Goal: Transaction & Acquisition: Purchase product/service

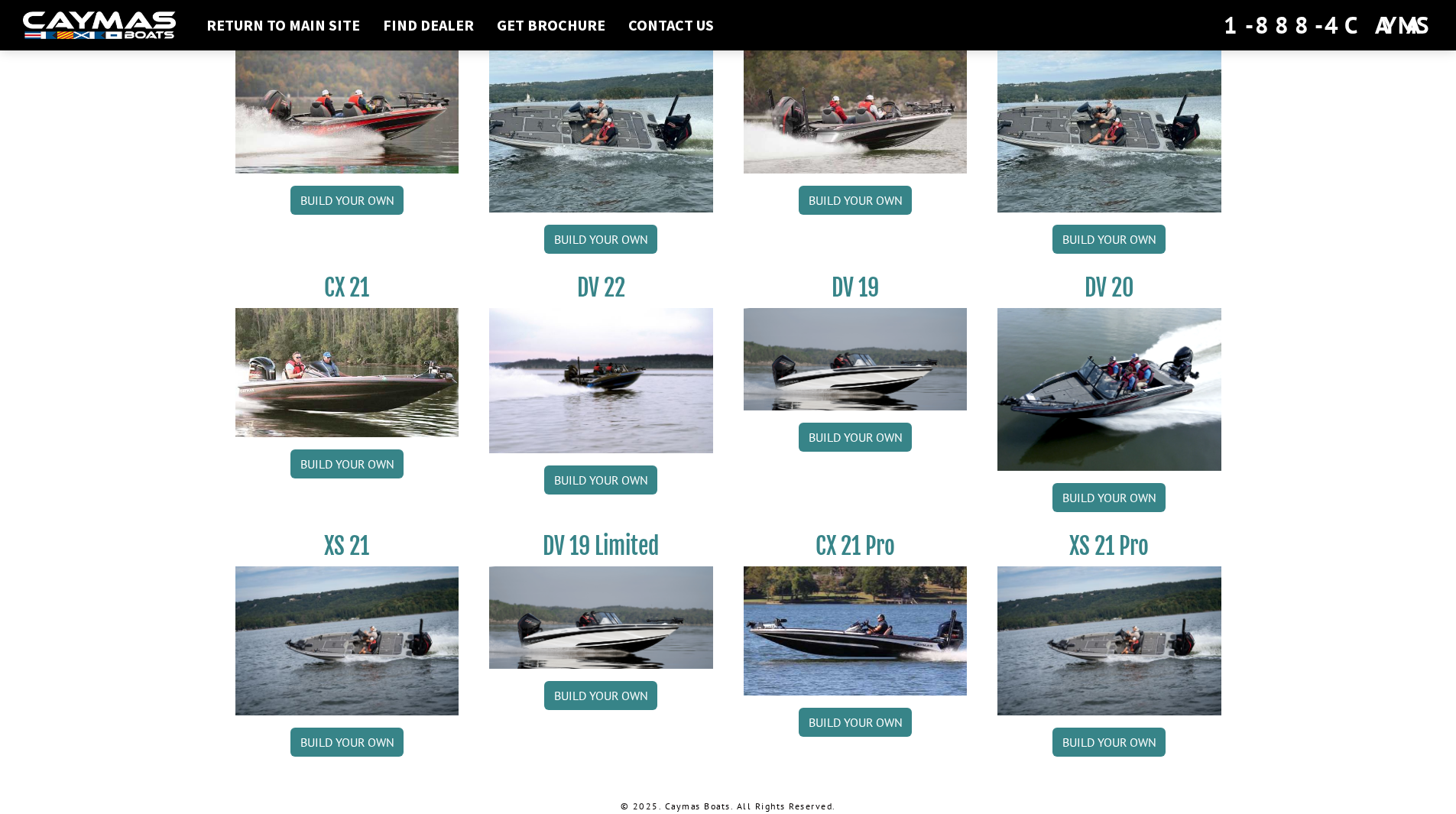
scroll to position [1604, 0]
click at [843, 718] on link "Build your own" at bounding box center [855, 721] width 113 height 29
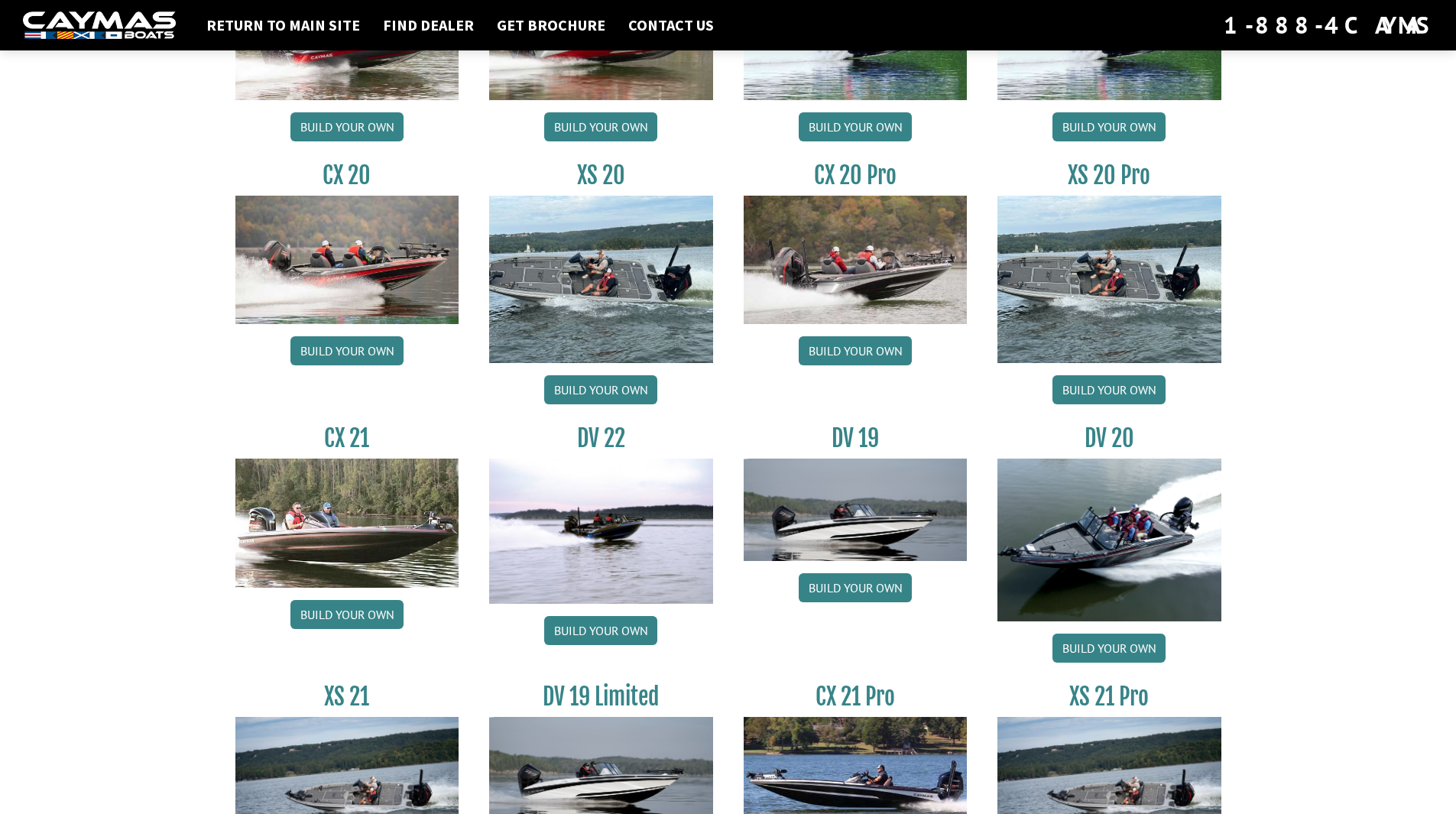
scroll to position [1223, 0]
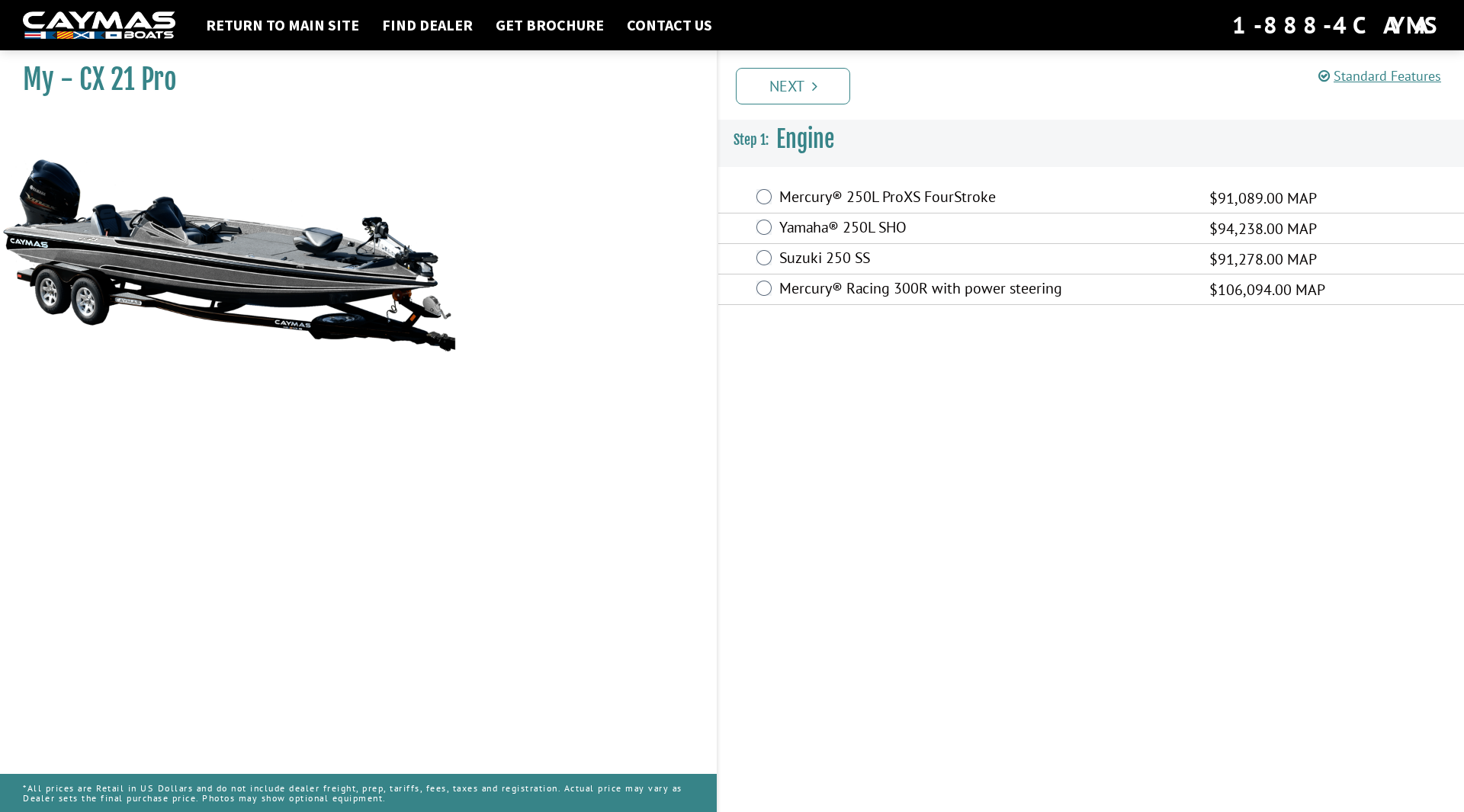
click at [893, 197] on label "Mercury® 250L ProXS FourStroke" at bounding box center [984, 198] width 411 height 22
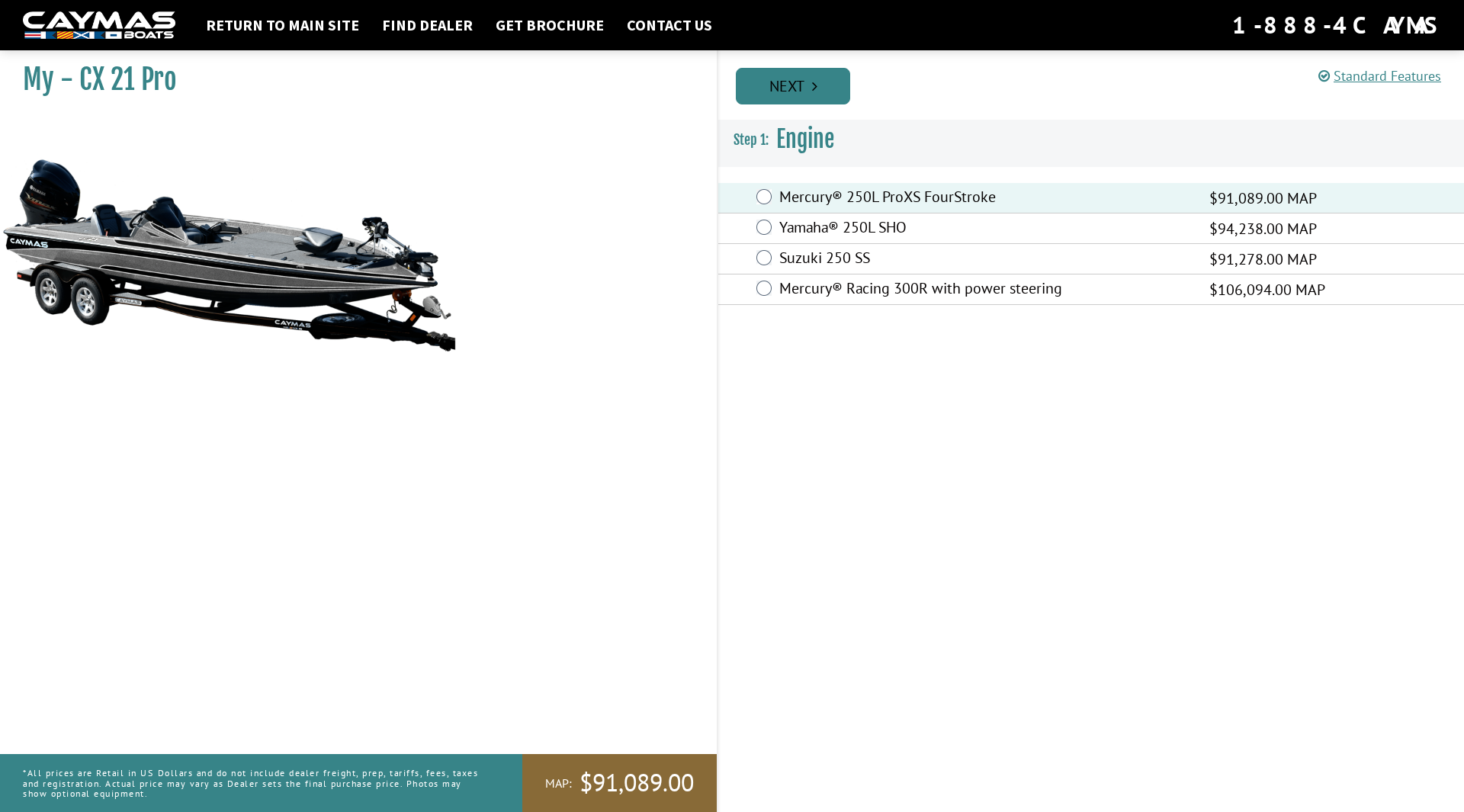
click at [806, 84] on link "Next" at bounding box center [792, 86] width 115 height 37
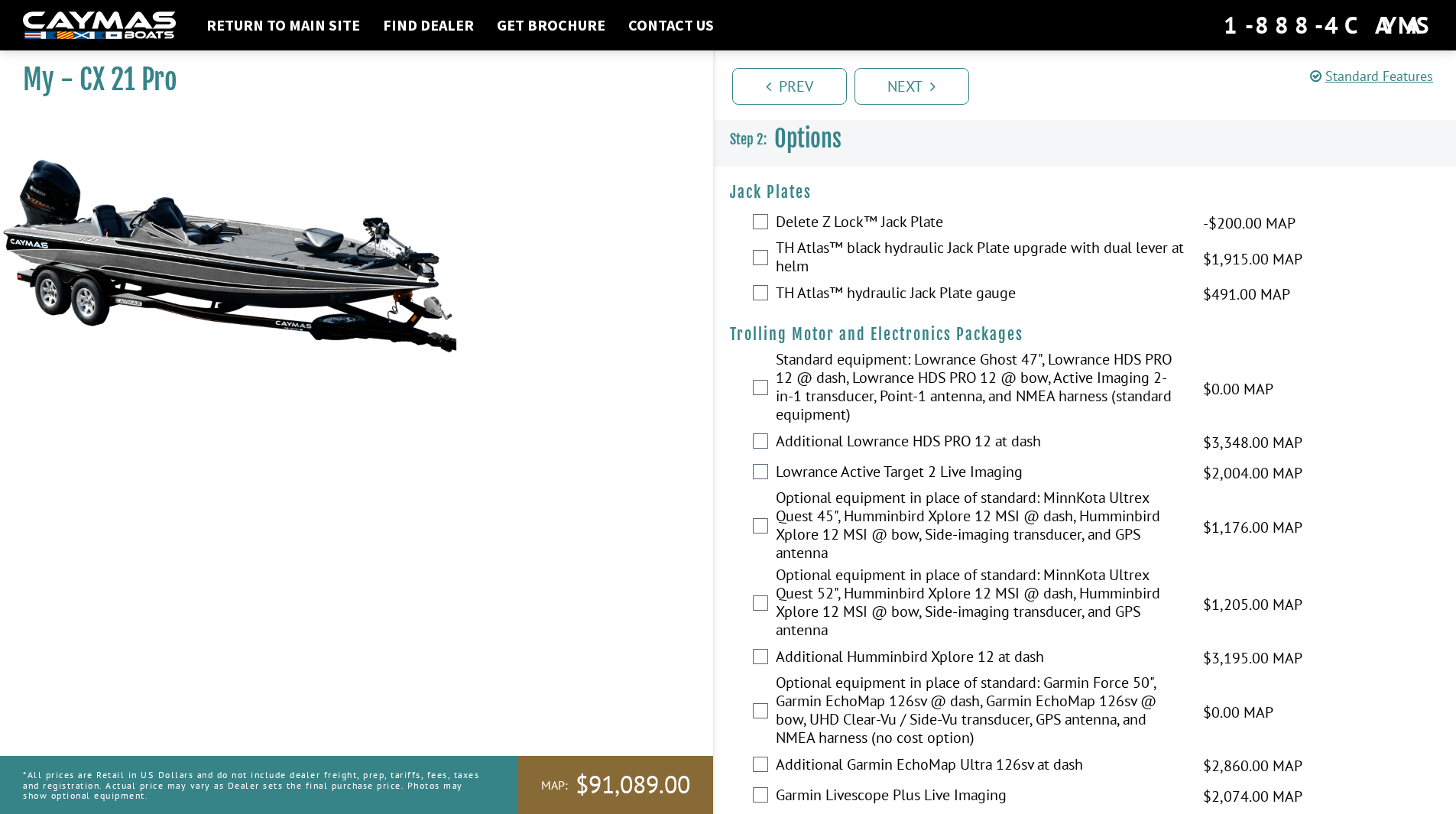
click at [829, 222] on label "Delete Z Lock™ Jack Plate" at bounding box center [979, 223] width 408 height 22
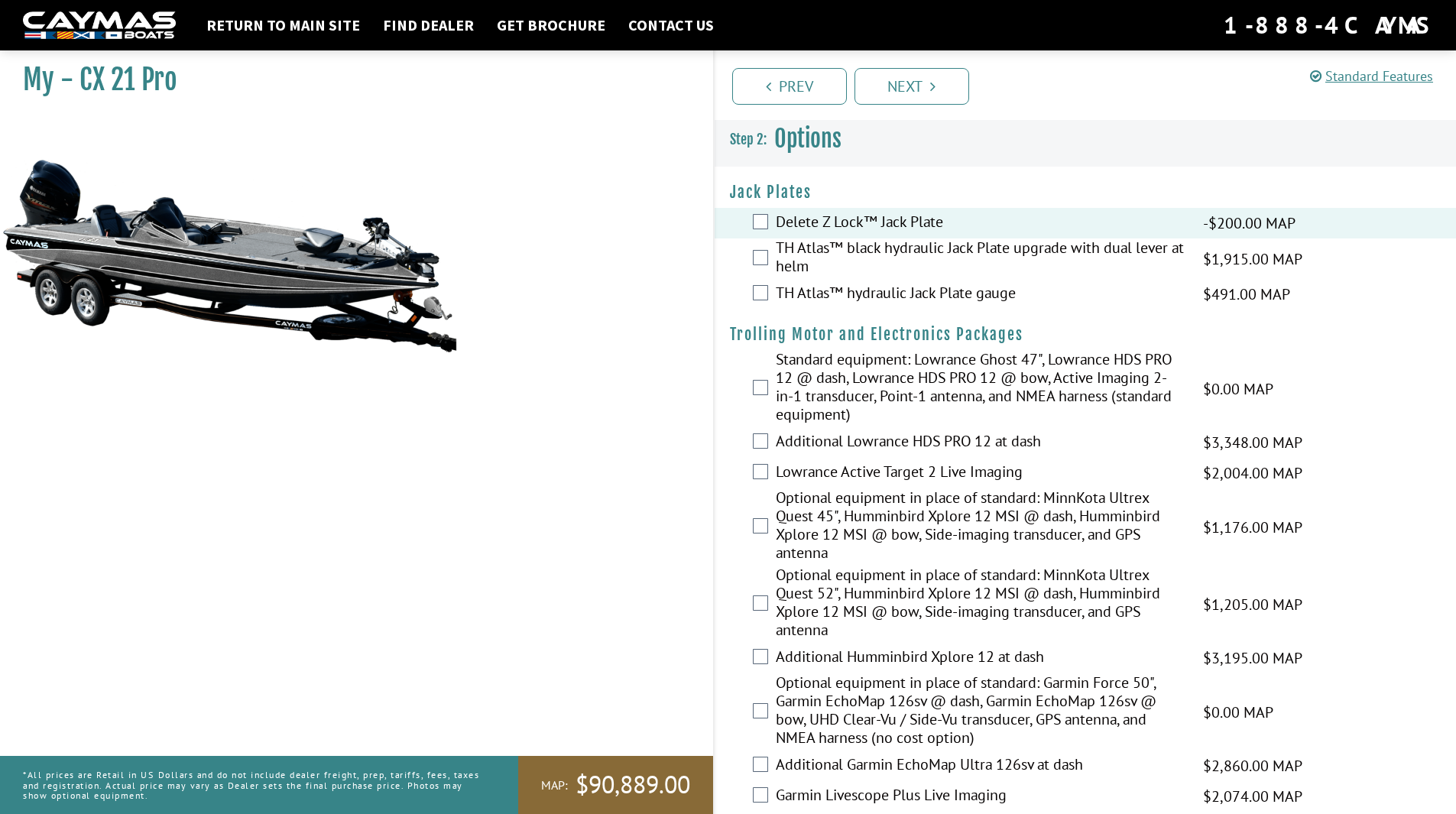
click at [797, 263] on label "TH Atlas™ black hydraulic Jack Plate upgrade with dual lever at helm" at bounding box center [979, 259] width 408 height 41
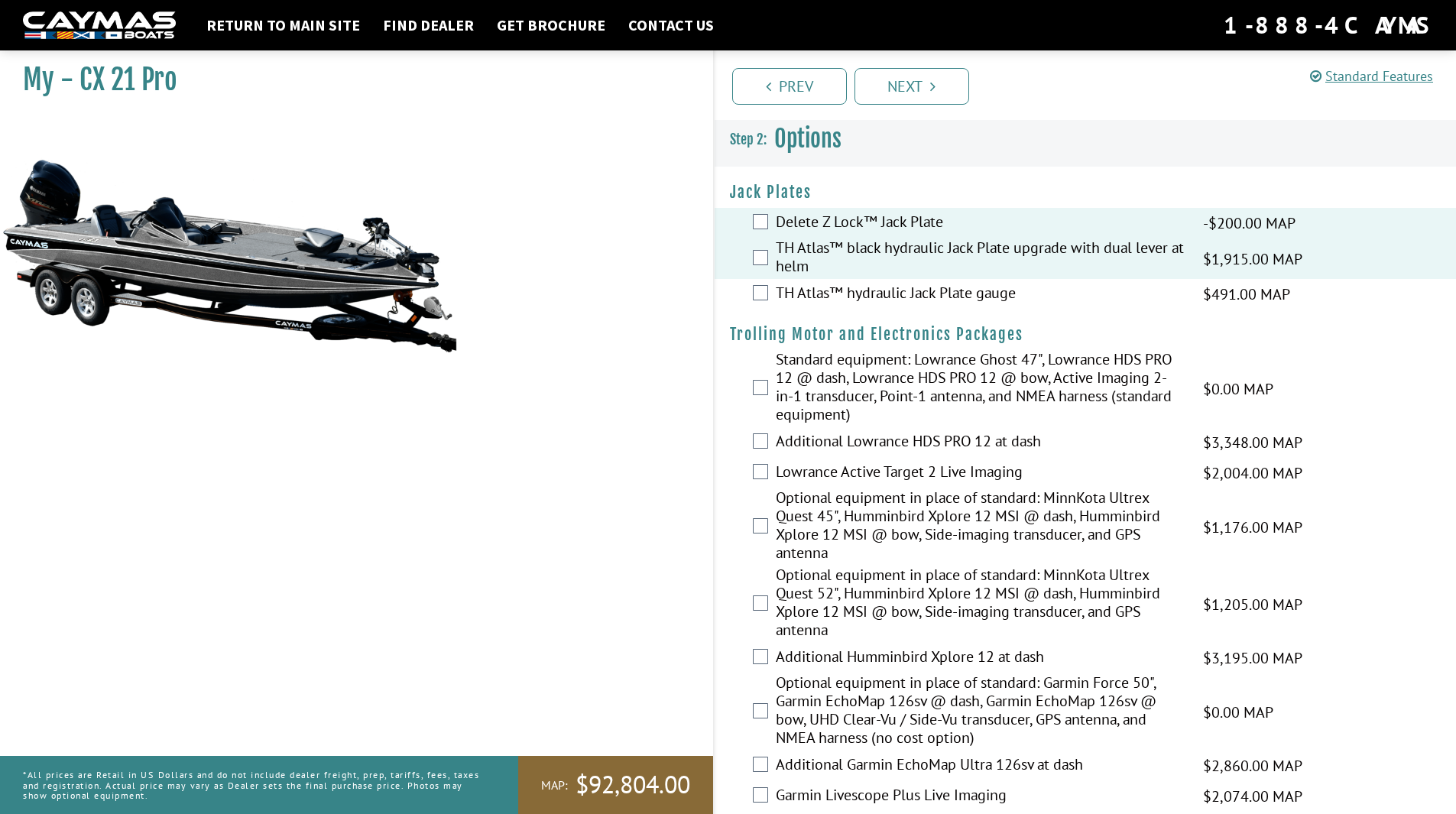
click at [809, 296] on label "TH Atlas™ hydraulic Jack Plate gauge" at bounding box center [979, 294] width 408 height 22
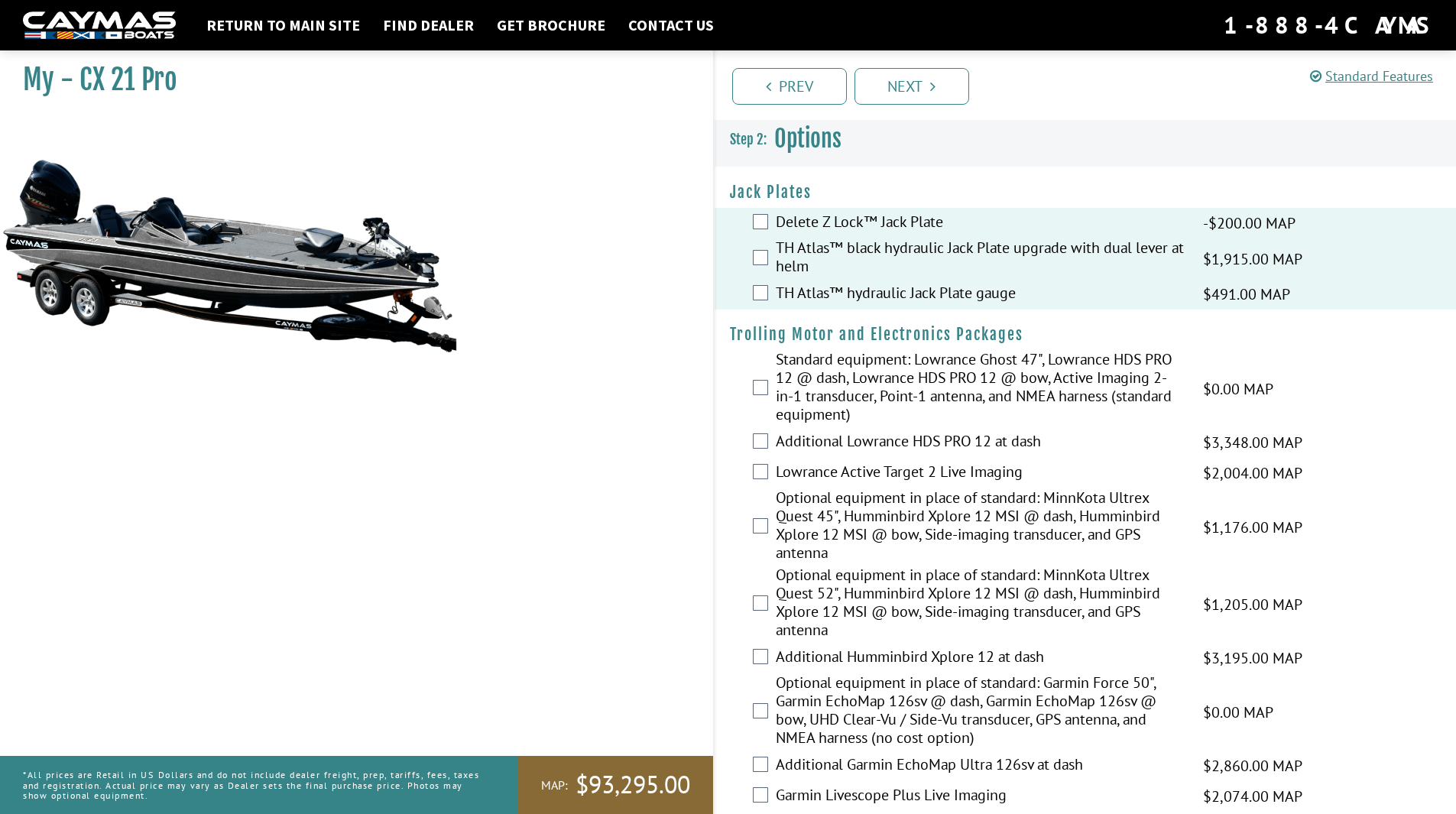
click at [903, 384] on label "Standard equipment: Lowrance Ghost 47", Lowrance HDS PRO 12 @ dash, Lowrance HD…" at bounding box center [979, 388] width 408 height 77
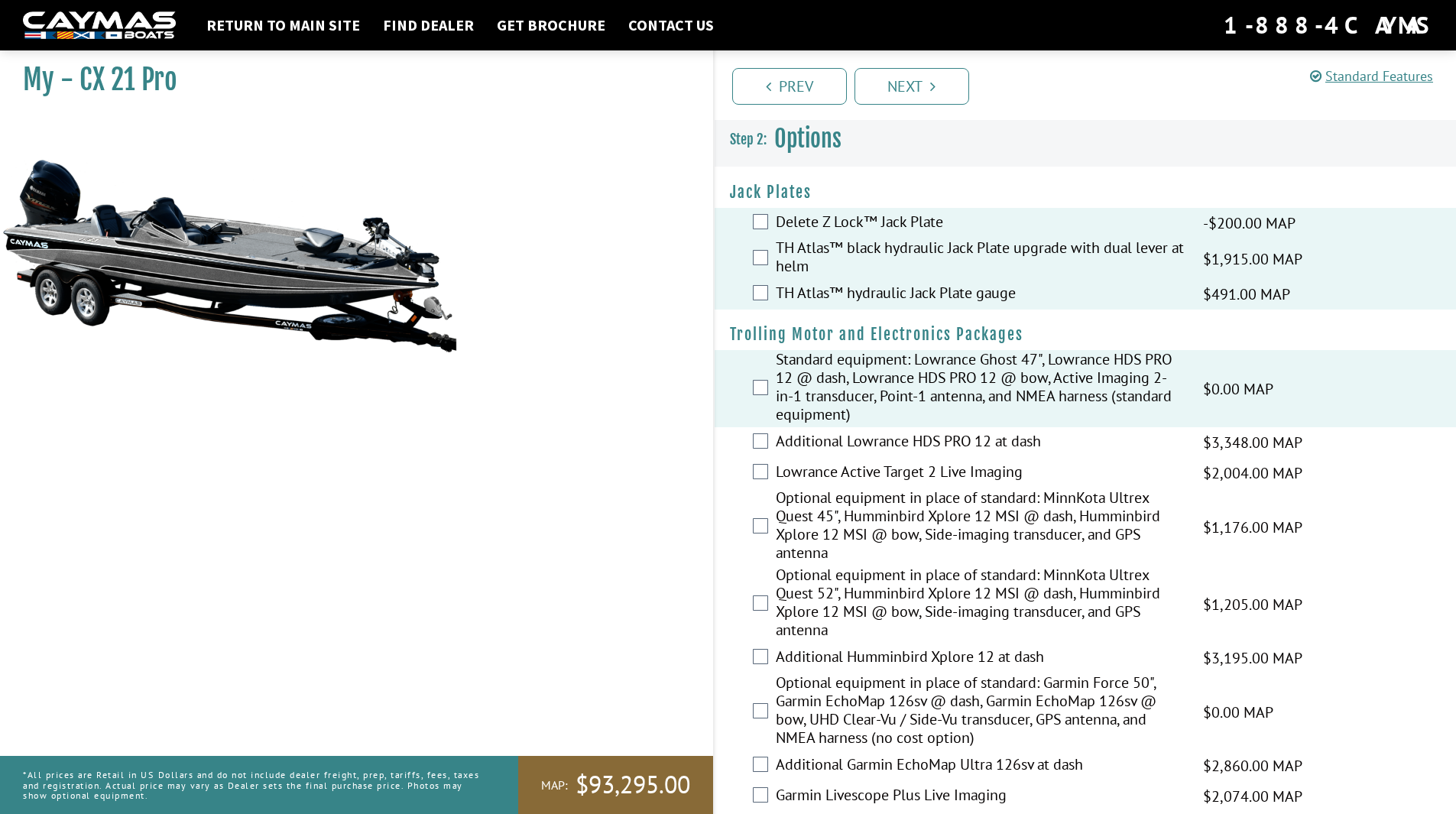
click at [875, 449] on label "Additional Lowrance HDS PRO 12 at dash" at bounding box center [979, 442] width 408 height 22
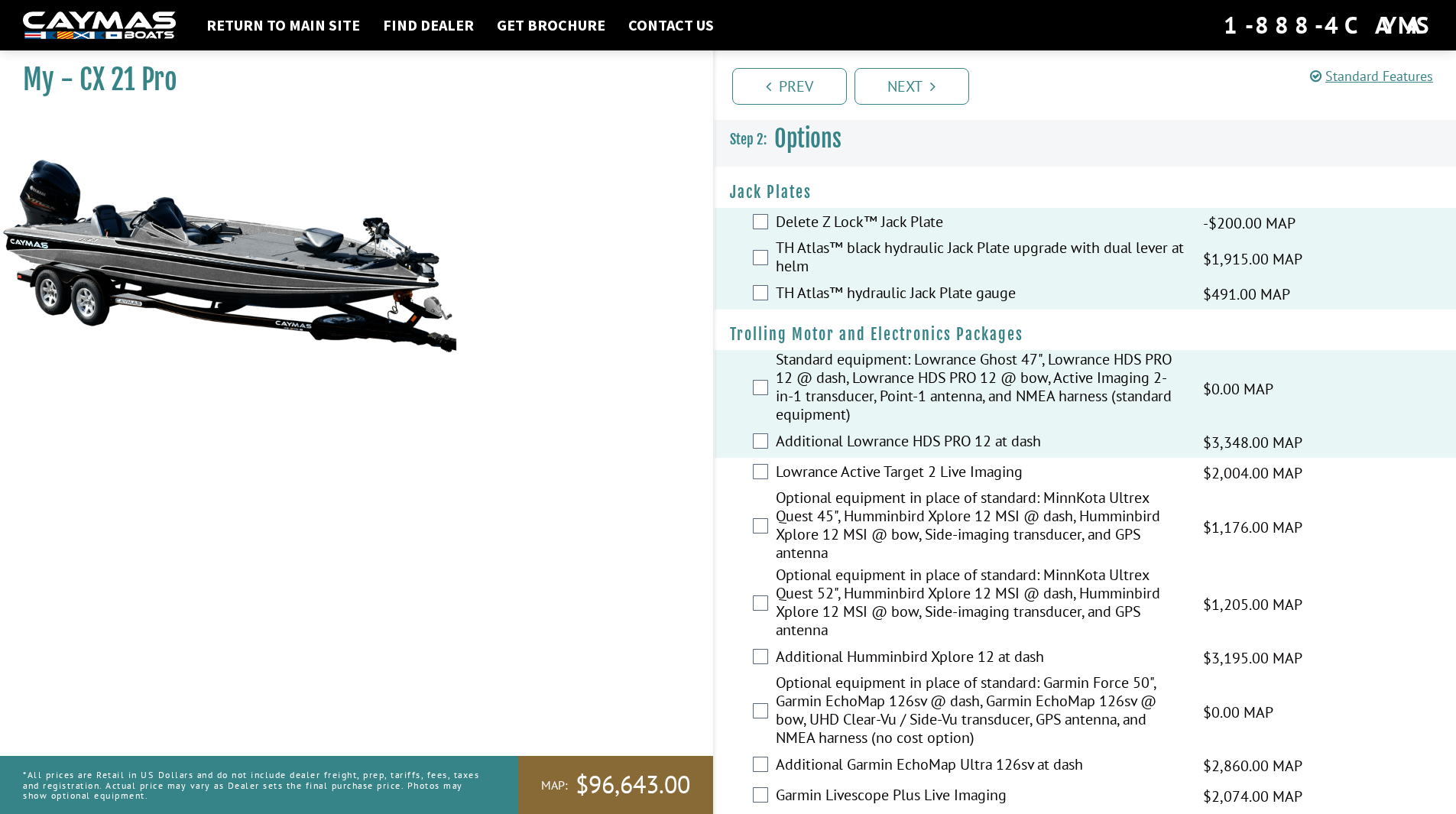
click at [880, 466] on label "Lowrance Active Target 2 Live Imaging" at bounding box center [979, 473] width 408 height 22
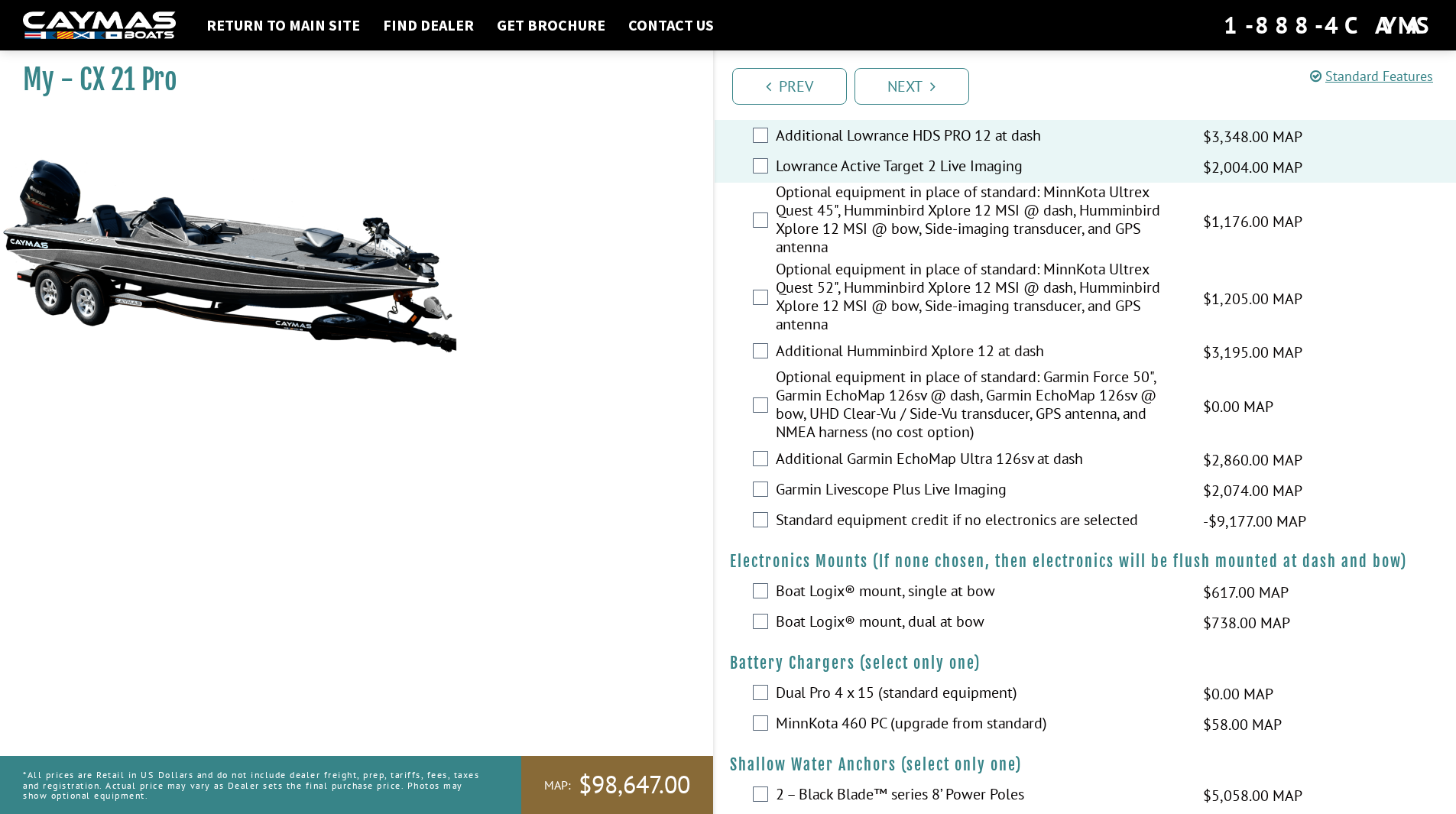
scroll to position [535, 0]
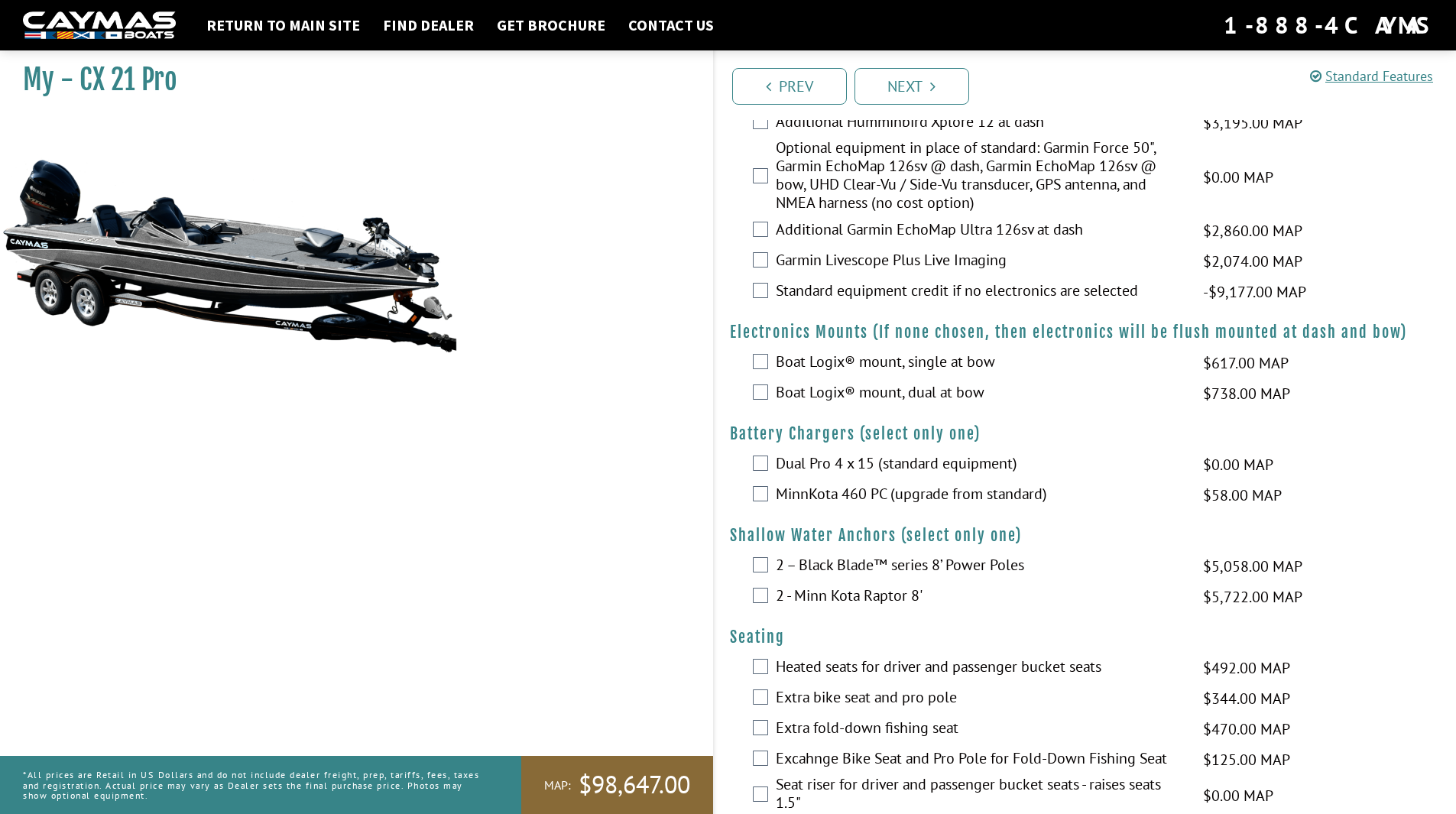
click at [842, 468] on label "Dual Pro 4 x 15 (standard equipment)" at bounding box center [979, 465] width 408 height 22
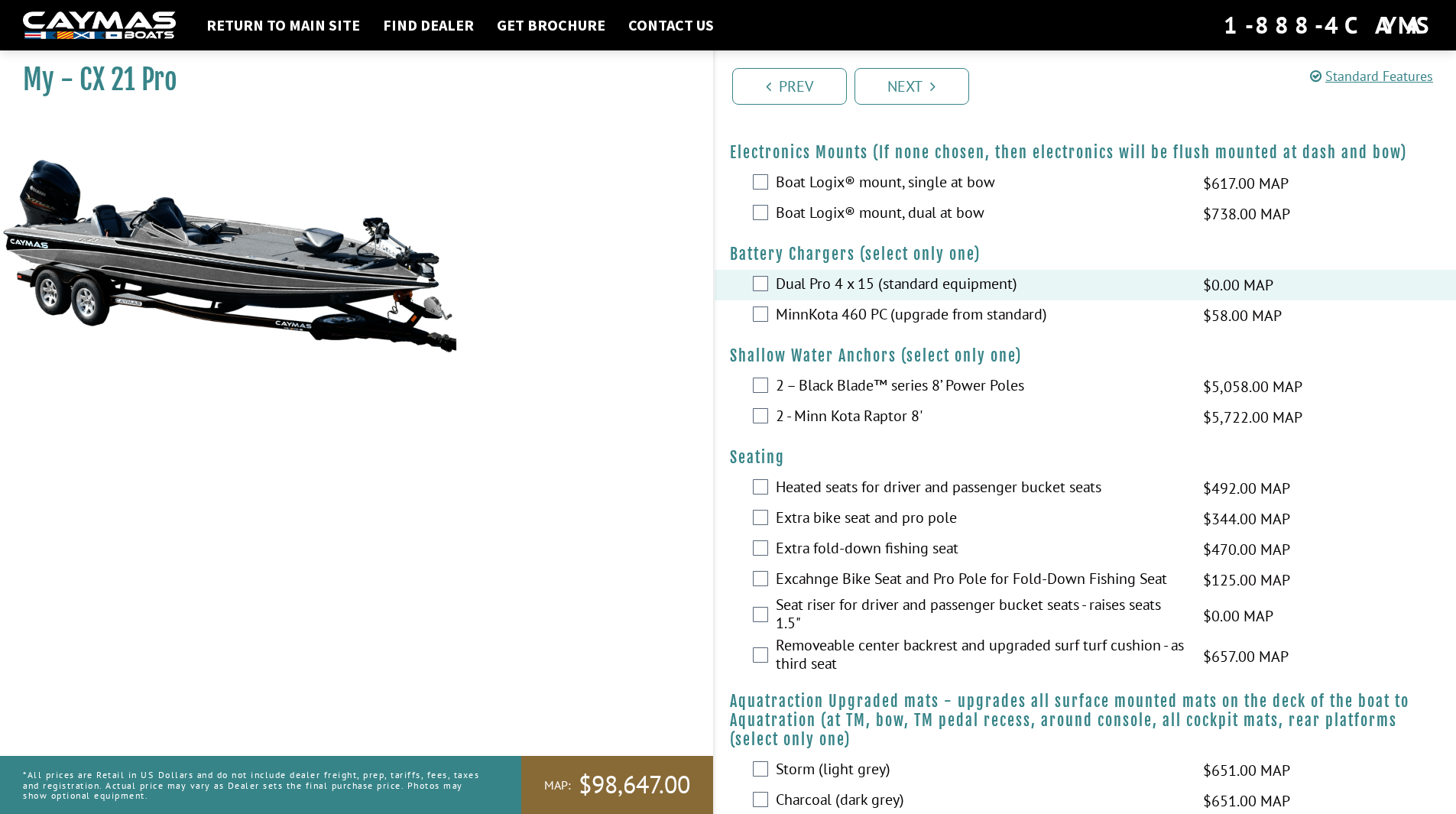
scroll to position [840, 0]
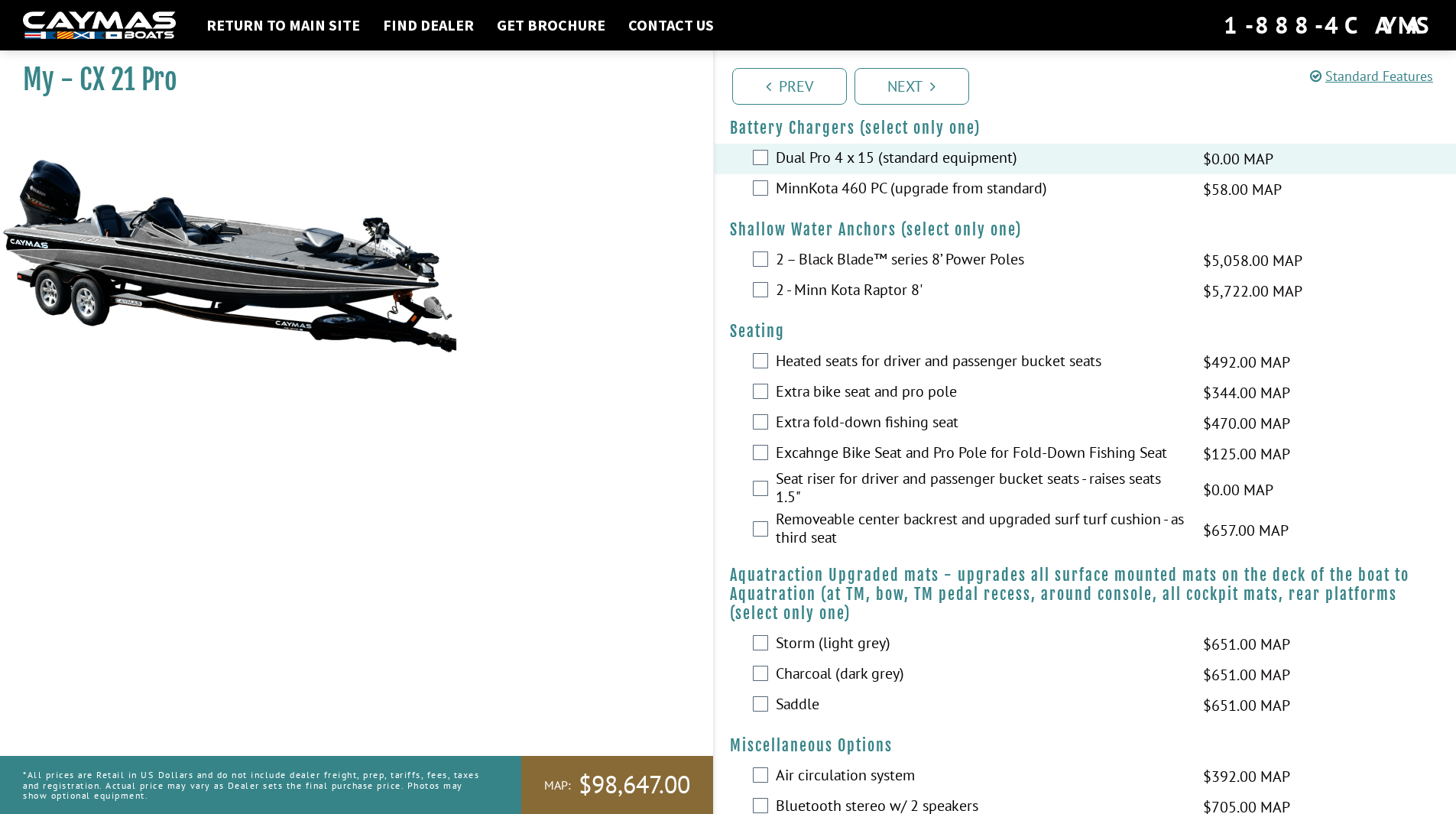
click at [814, 479] on label "Seat riser for driver and passenger bucket seats - raises seats 1.5"" at bounding box center [979, 489] width 408 height 41
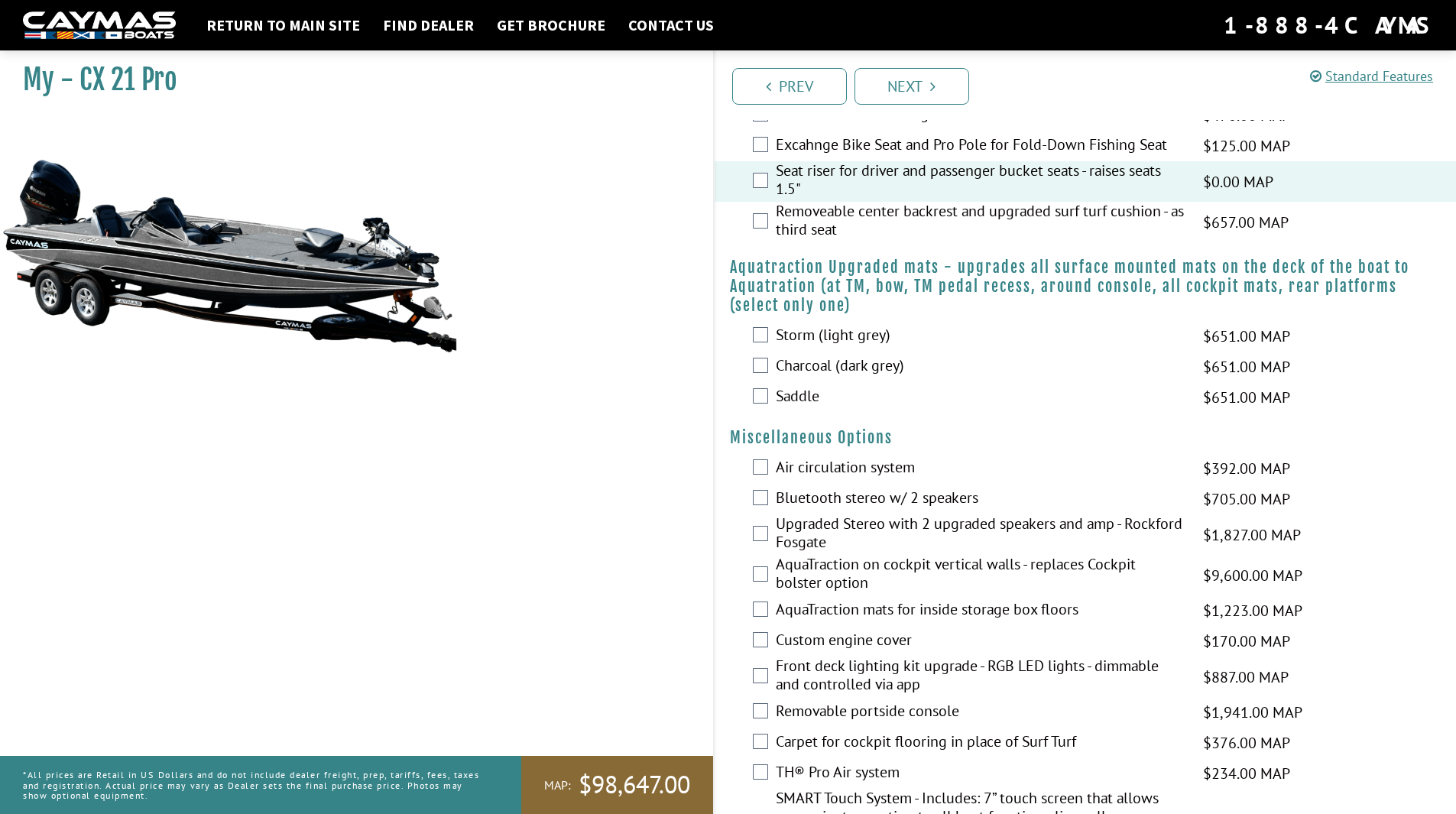
scroll to position [1223, 0]
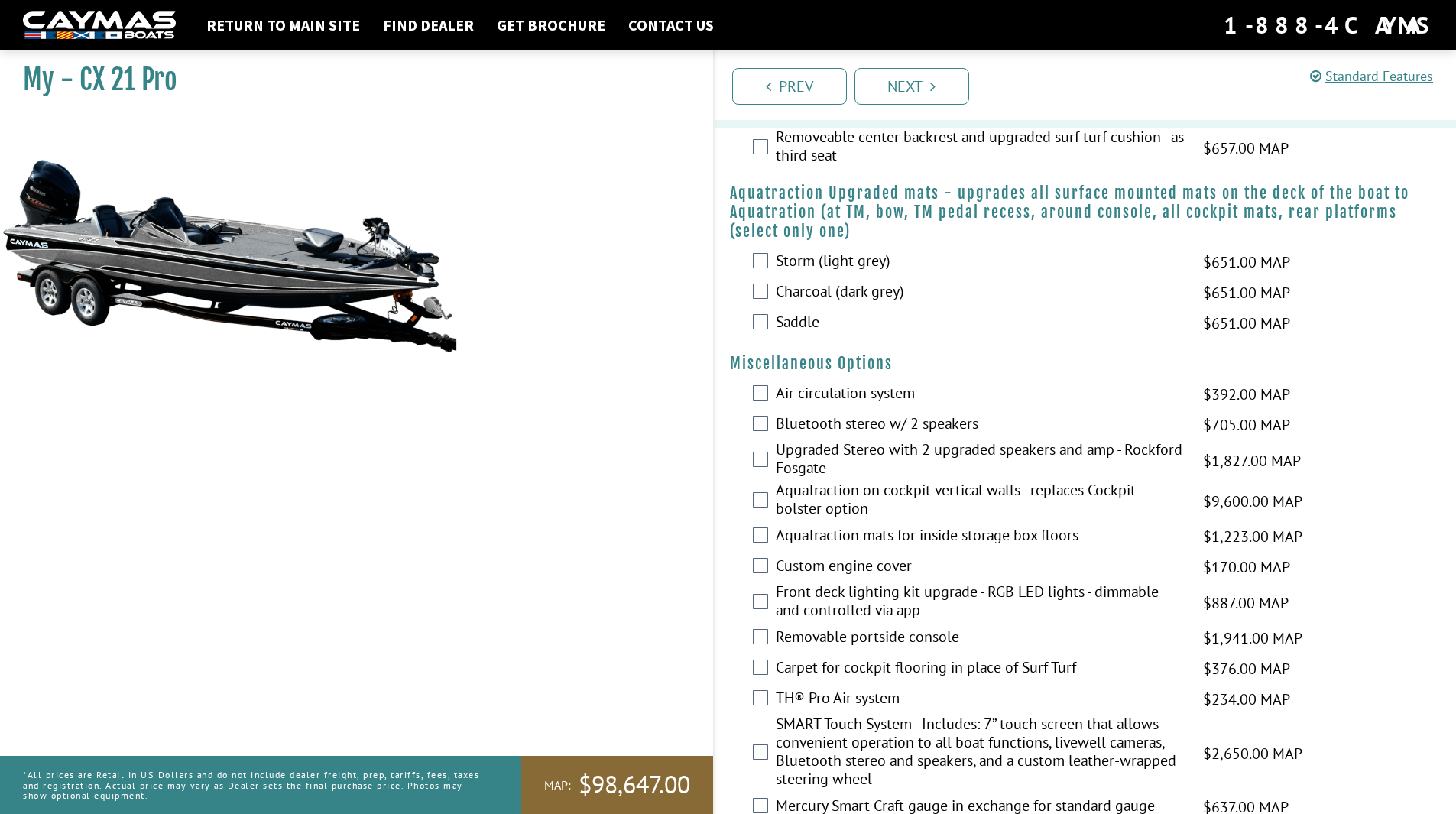
click at [820, 398] on label "Air circulation system" at bounding box center [979, 394] width 408 height 22
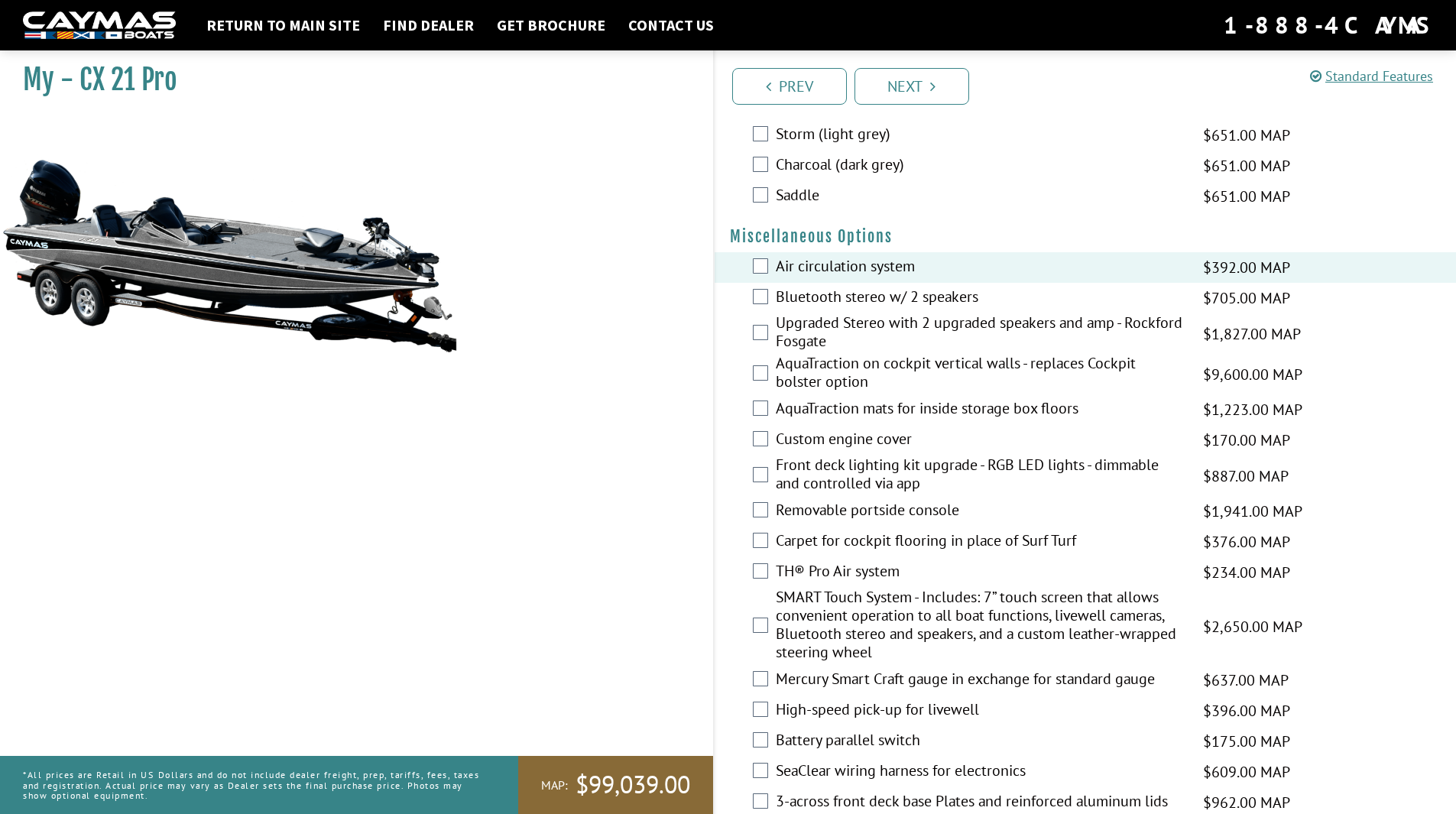
scroll to position [1376, 0]
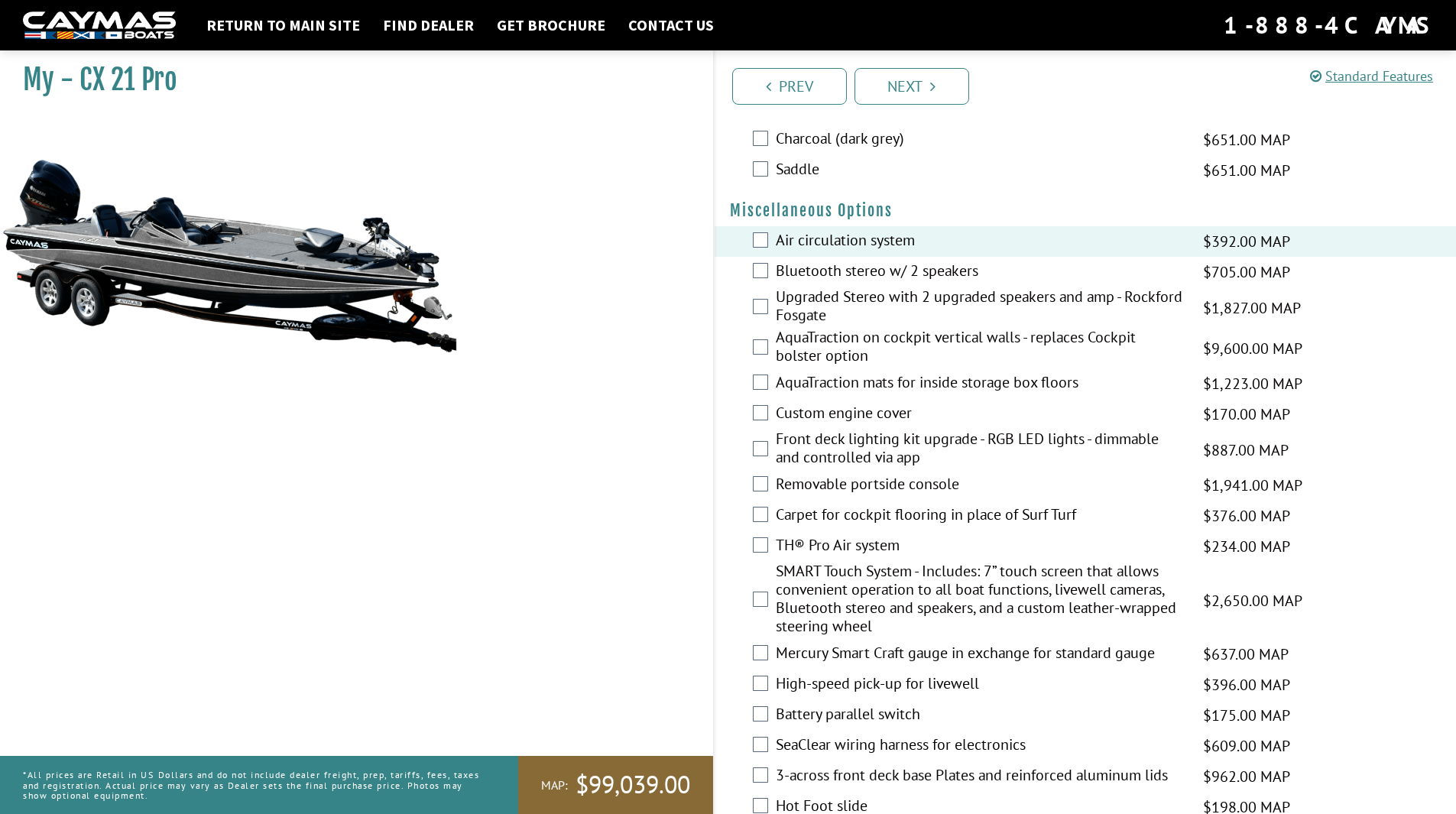
click at [848, 479] on label "Removable portside console" at bounding box center [979, 486] width 408 height 22
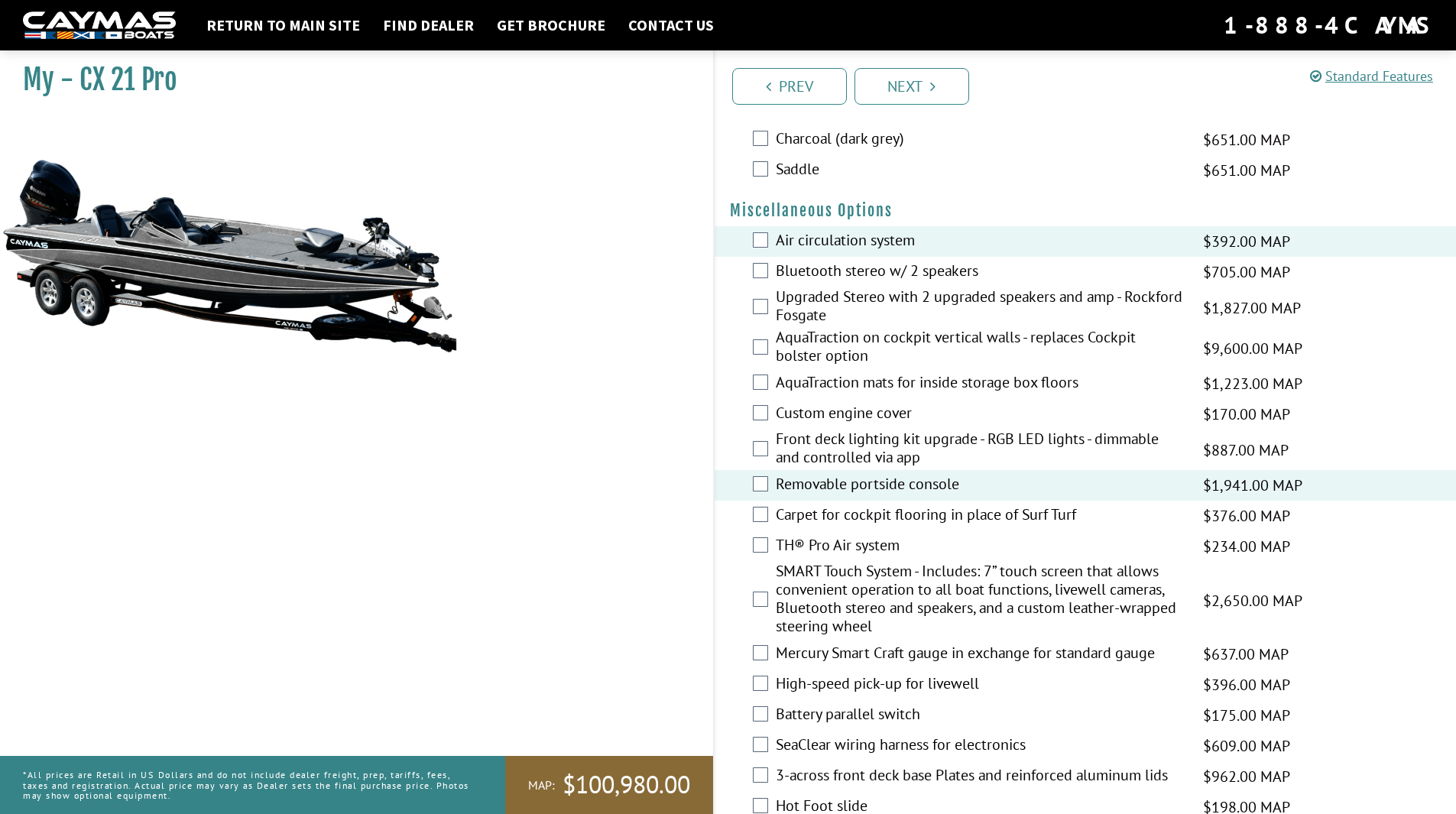
click at [797, 544] on label "TH® Pro Air system" at bounding box center [979, 546] width 408 height 22
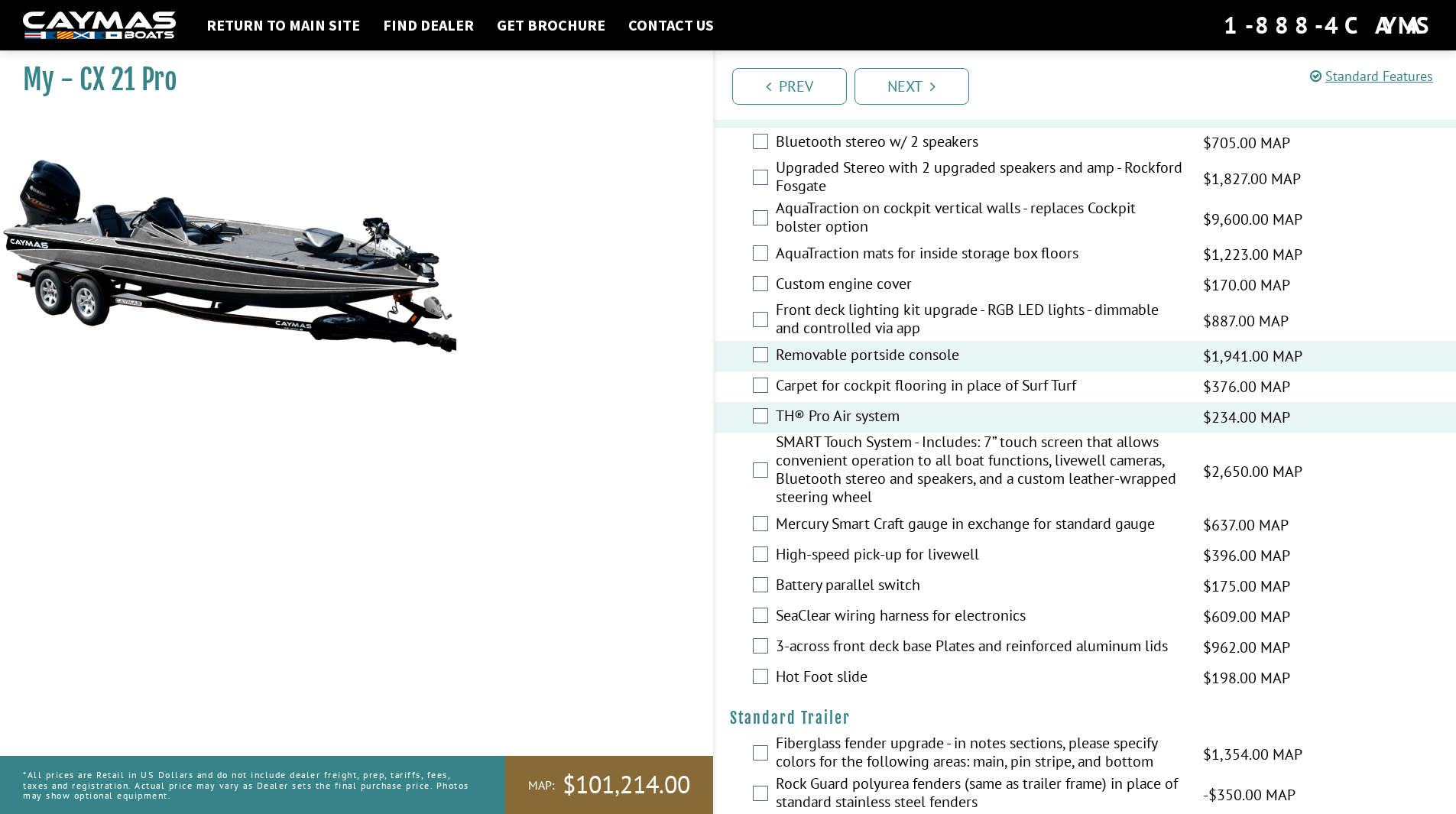
scroll to position [1528, 0]
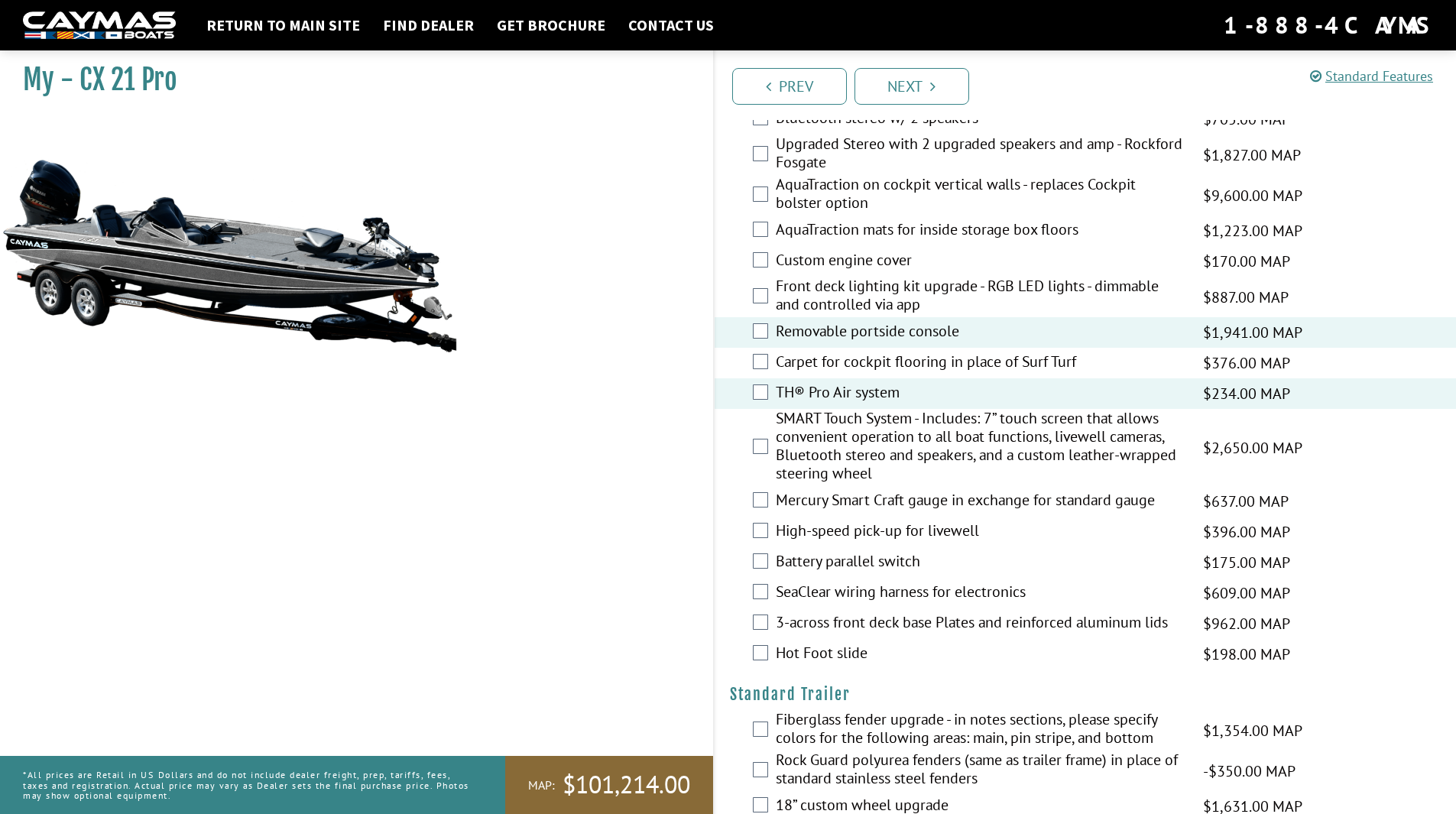
click at [820, 500] on label "Mercury Smart Craft gauge in exchange for standard gauge" at bounding box center [979, 501] width 408 height 22
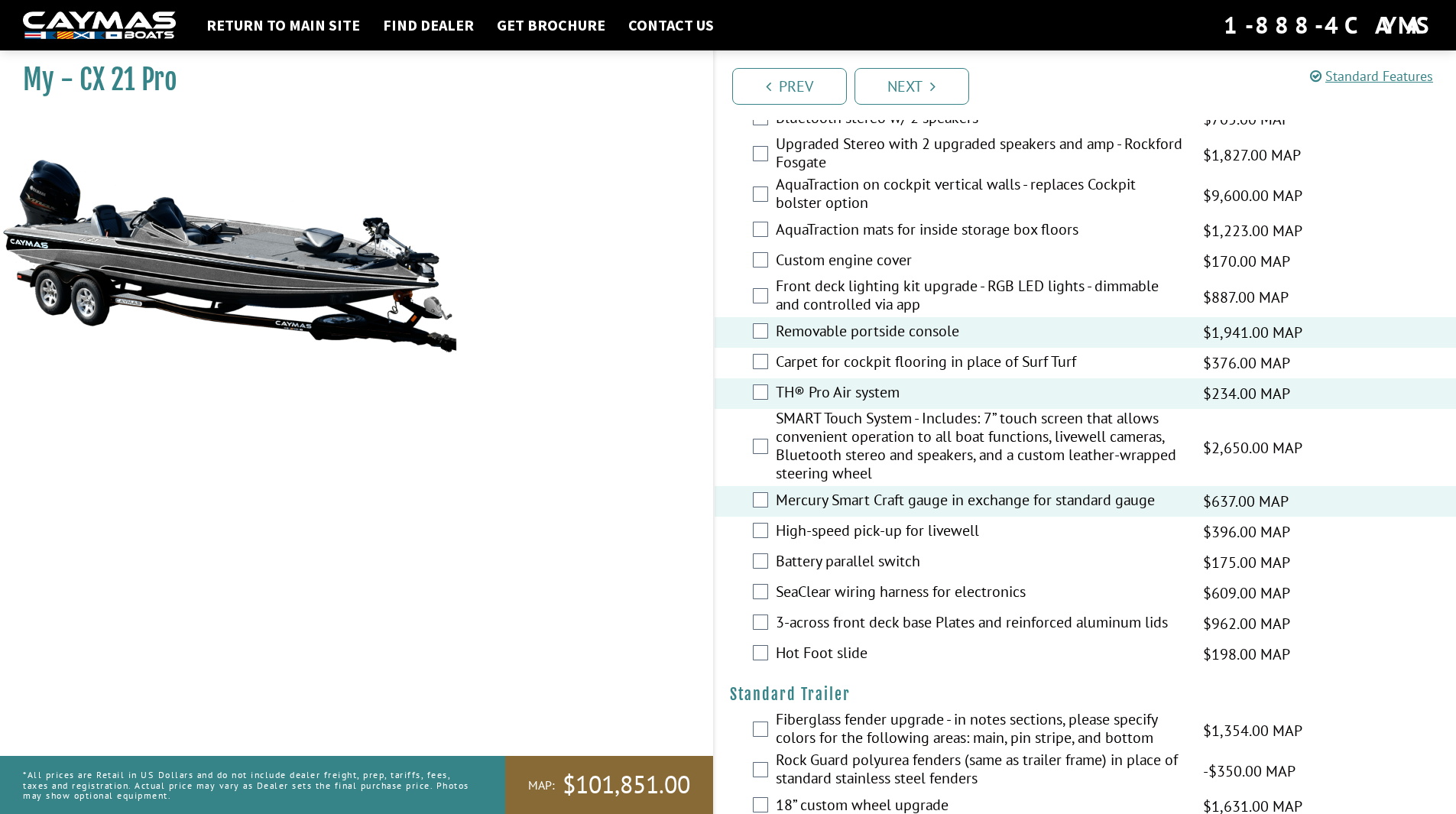
click at [815, 656] on label "Hot Foot slide" at bounding box center [979, 654] width 408 height 22
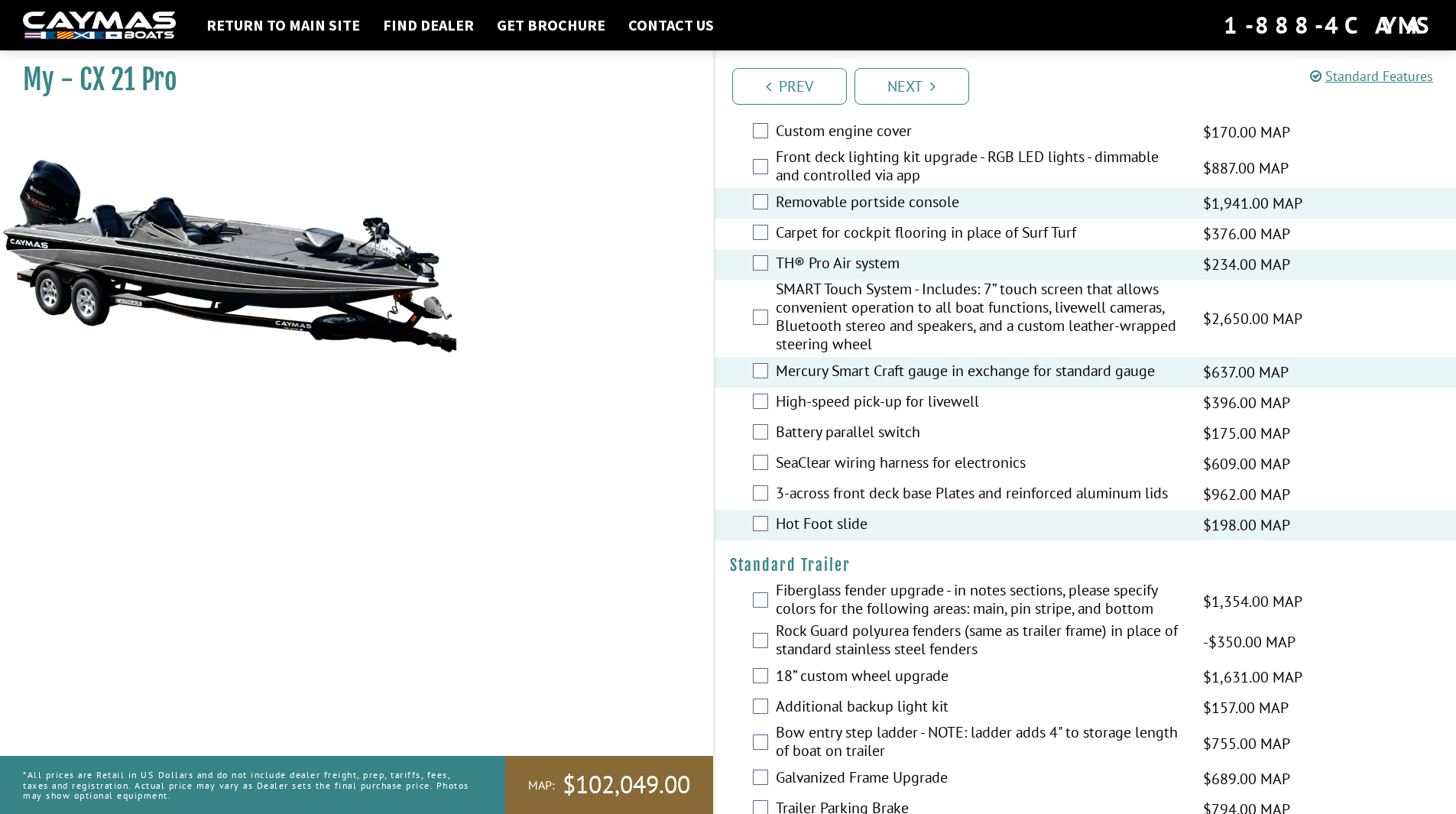
scroll to position [1796, 0]
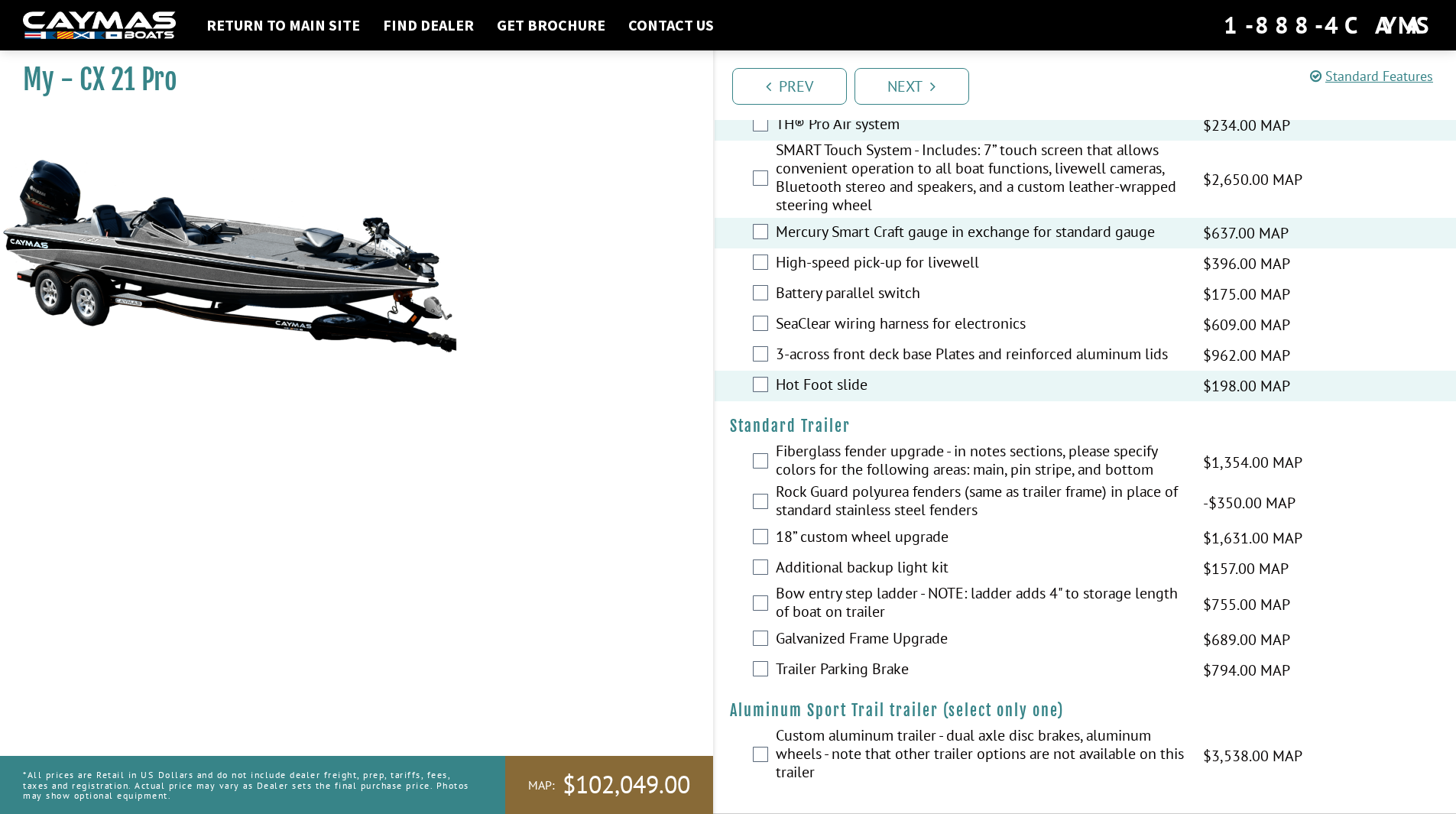
click at [831, 538] on label "18” custom wheel upgrade" at bounding box center [979, 538] width 408 height 22
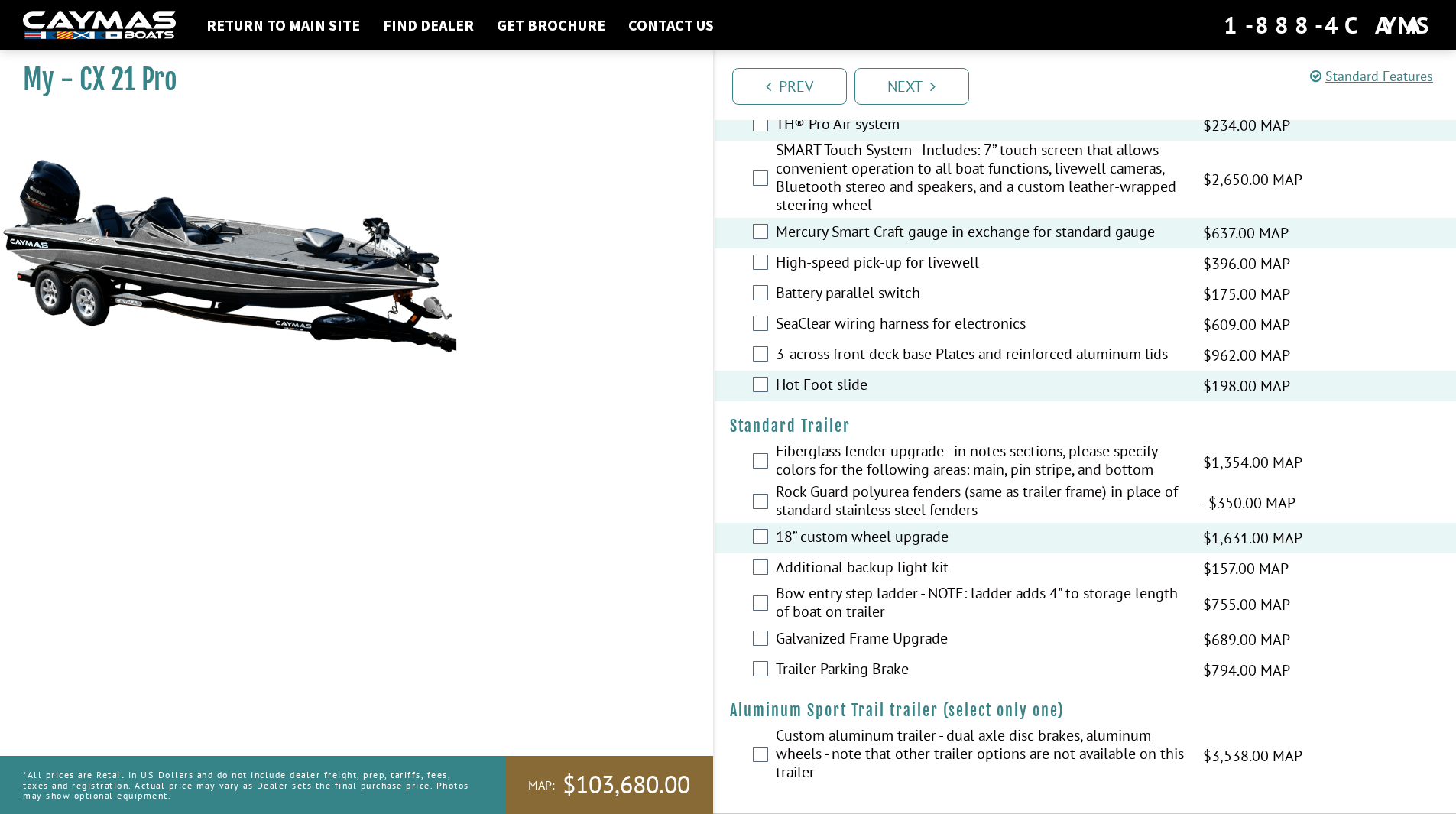
click at [821, 665] on label "Trailer Parking Brake" at bounding box center [979, 670] width 408 height 22
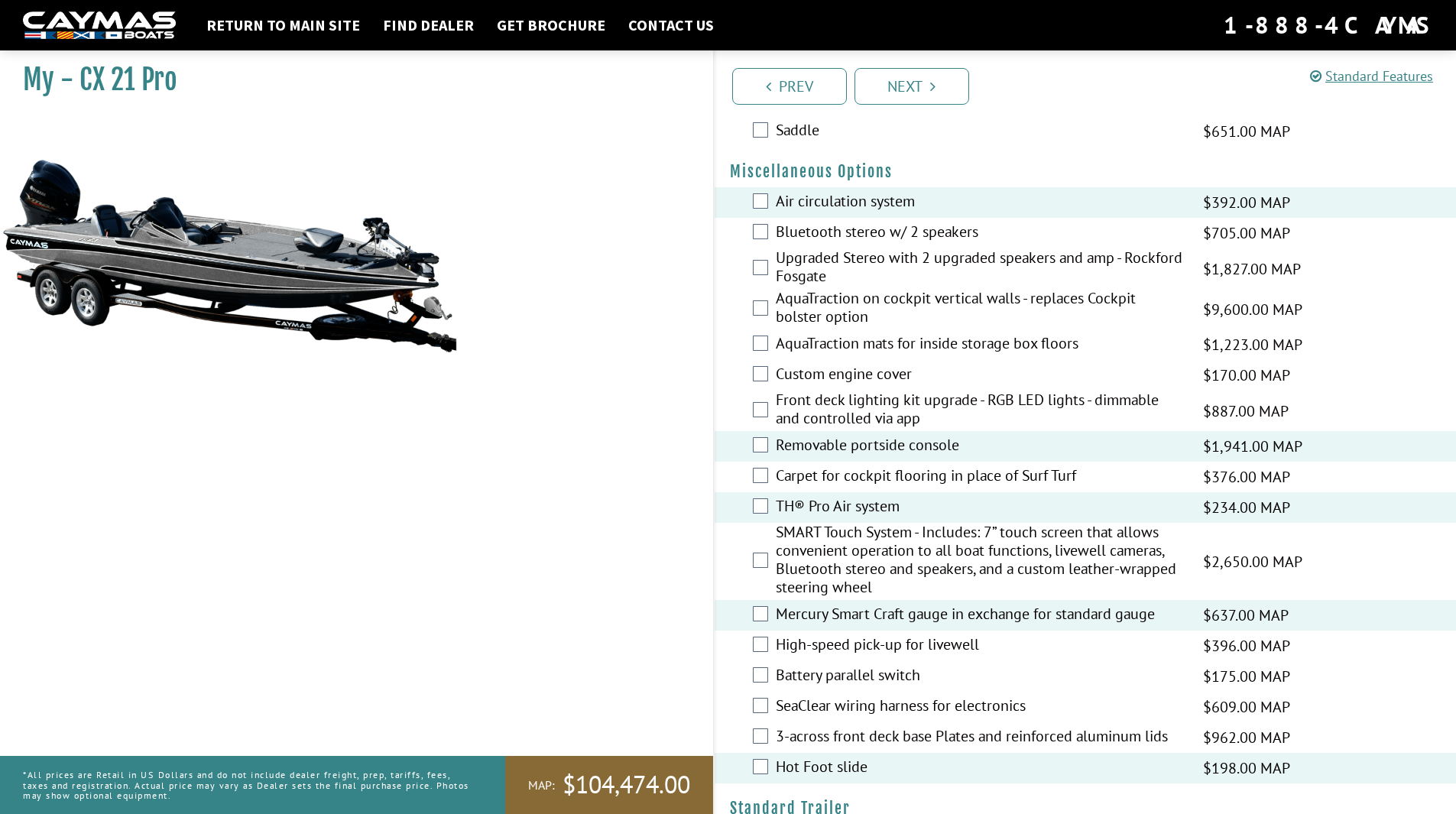
scroll to position [1185, 0]
